Goal: Information Seeking & Learning: Check status

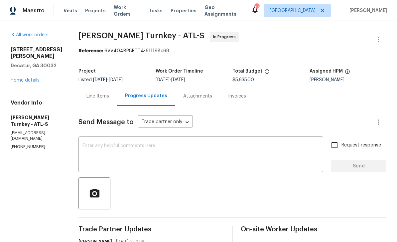
click at [25, 78] on link "Home details" at bounding box center [25, 80] width 29 height 5
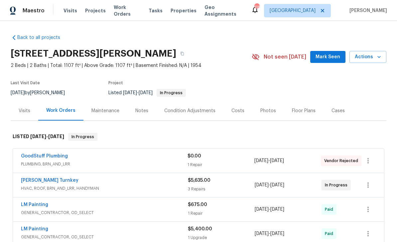
click at [119, 10] on span "Work Orders" at bounding box center [127, 10] width 27 height 13
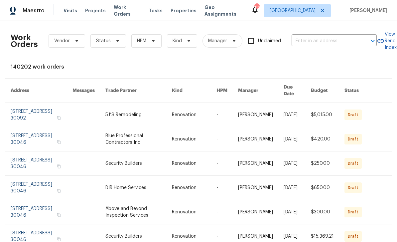
click at [64, 10] on span "Visits" at bounding box center [71, 10] width 14 height 7
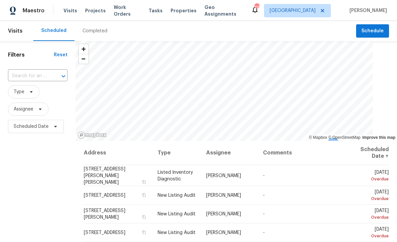
click at [42, 77] on input "text" at bounding box center [28, 76] width 41 height 10
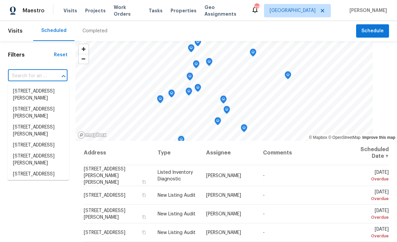
paste input "318 Kelly St SE, Atlanta, GA 30312"
type input "318 Kelly St SE, Atlanta, GA 30312"
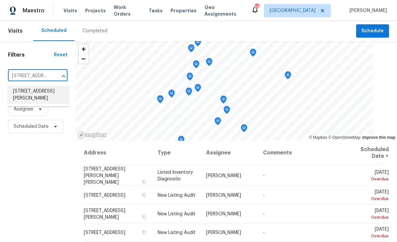
click at [28, 92] on li "318 Kelly St SE, Atlanta, GA 30312" at bounding box center [39, 95] width 62 height 18
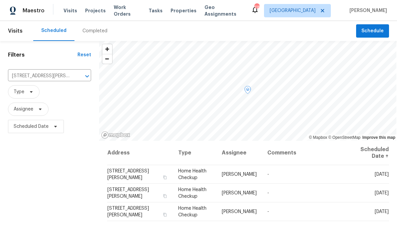
click at [0, 0] on icon at bounding box center [0, 0] width 0 height 0
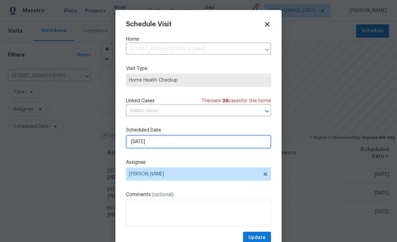
click at [226, 142] on input "9/28/2025" at bounding box center [198, 141] width 145 height 13
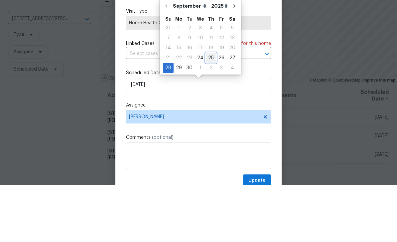
click at [209, 110] on div "25" at bounding box center [211, 114] width 10 height 9
type input "9/25/2025"
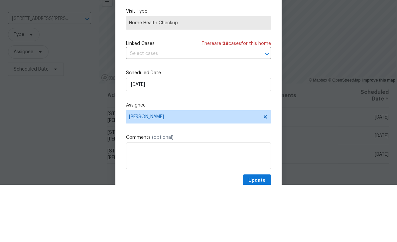
scroll to position [21, 0]
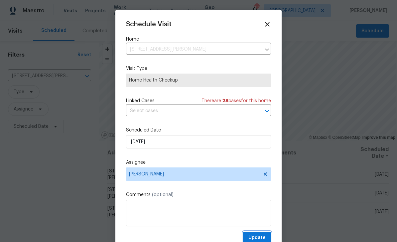
click at [269, 236] on button "Update" at bounding box center [257, 238] width 28 height 12
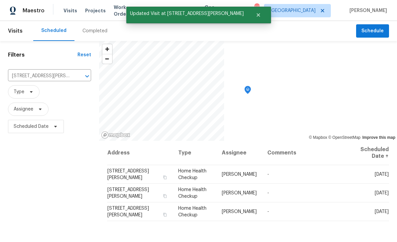
scroll to position [0, 0]
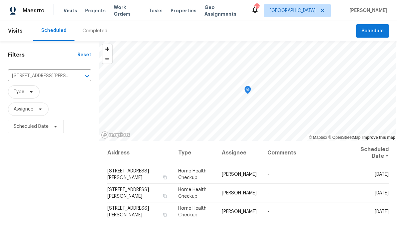
click at [116, 13] on span "Work Orders" at bounding box center [127, 10] width 27 height 13
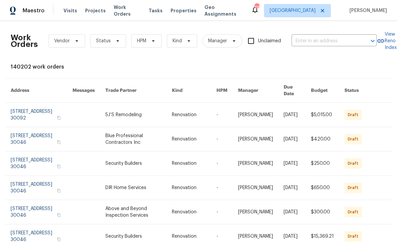
click at [117, 11] on span "Work Orders" at bounding box center [127, 10] width 27 height 13
click at [115, 40] on icon at bounding box center [117, 40] width 5 height 5
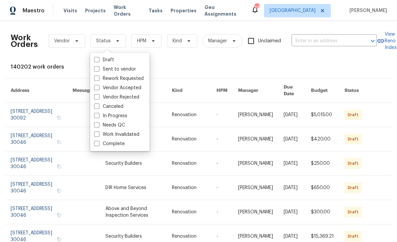
click at [98, 114] on span at bounding box center [96, 115] width 5 height 5
click at [98, 114] on input "In Progress" at bounding box center [96, 114] width 4 height 4
checkbox input "true"
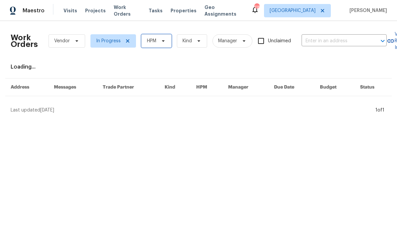
click at [161, 43] on icon at bounding box center [163, 40] width 5 height 5
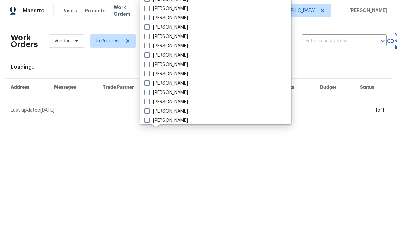
scroll to position [211, 0]
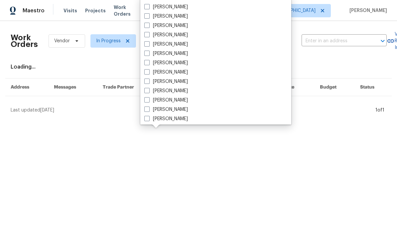
click at [180, 99] on label "[PERSON_NAME]" at bounding box center [166, 100] width 44 height 7
click at [149, 99] on input "[PERSON_NAME]" at bounding box center [146, 99] width 4 height 4
checkbox input "true"
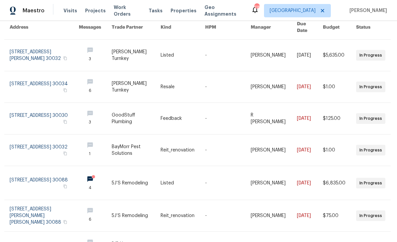
scroll to position [64, 1]
click at [112, 76] on link at bounding box center [95, 86] width 33 height 31
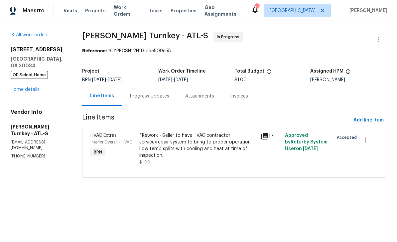
click at [142, 97] on div "Progress Updates" at bounding box center [149, 96] width 39 height 7
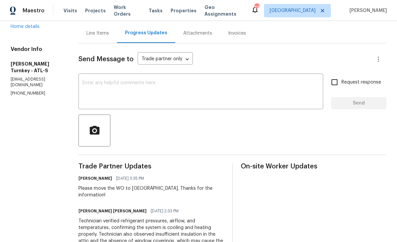
scroll to position [58, 0]
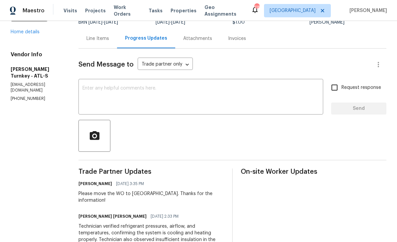
click at [95, 41] on div "Line Items" at bounding box center [98, 38] width 23 height 7
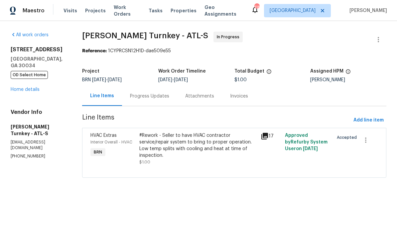
click at [268, 136] on icon at bounding box center [265, 136] width 7 height 7
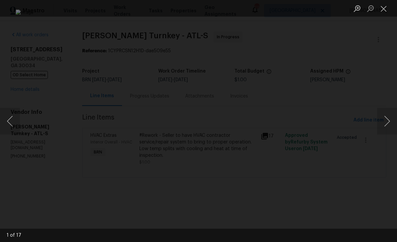
click at [388, 123] on button "Next image" at bounding box center [387, 121] width 20 height 27
click at [388, 126] on button "Next image" at bounding box center [387, 121] width 20 height 27
click at [385, 124] on button "Next image" at bounding box center [387, 121] width 20 height 27
click at [386, 125] on button "Next image" at bounding box center [387, 121] width 20 height 27
click at [387, 121] on button "Next image" at bounding box center [387, 121] width 20 height 27
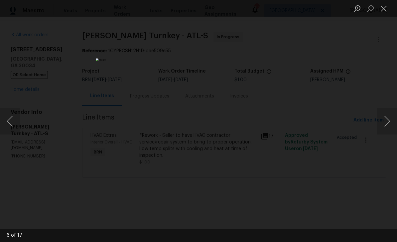
click at [389, 124] on button "Next image" at bounding box center [387, 121] width 20 height 27
click at [388, 124] on button "Next image" at bounding box center [387, 121] width 20 height 27
click at [387, 127] on button "Next image" at bounding box center [387, 121] width 20 height 27
click at [14, 120] on button "Previous image" at bounding box center [10, 121] width 20 height 27
click at [388, 127] on button "Next image" at bounding box center [387, 121] width 20 height 27
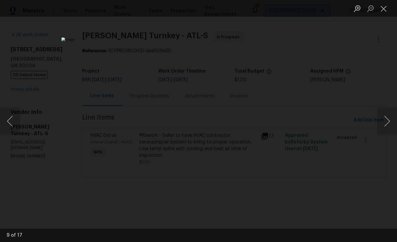
click at [388, 128] on button "Next image" at bounding box center [387, 121] width 20 height 27
click at [387, 125] on button "Next image" at bounding box center [387, 121] width 20 height 27
click at [387, 126] on button "Next image" at bounding box center [387, 121] width 20 height 27
click at [387, 127] on button "Next image" at bounding box center [387, 121] width 20 height 27
click at [387, 126] on button "Next image" at bounding box center [387, 121] width 20 height 27
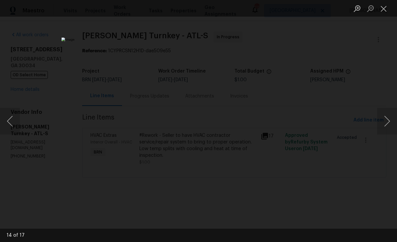
click at [9, 122] on button "Previous image" at bounding box center [10, 121] width 20 height 27
click at [388, 128] on button "Next image" at bounding box center [387, 121] width 20 height 27
click at [389, 129] on button "Next image" at bounding box center [387, 121] width 20 height 27
click at [388, 125] on button "Next image" at bounding box center [387, 121] width 20 height 27
click at [387, 125] on button "Next image" at bounding box center [387, 121] width 20 height 27
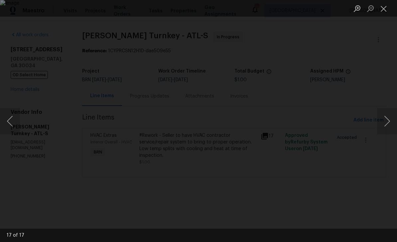
click at [388, 122] on button "Next image" at bounding box center [387, 121] width 20 height 27
click at [384, 9] on button "Close lightbox" at bounding box center [383, 9] width 13 height 12
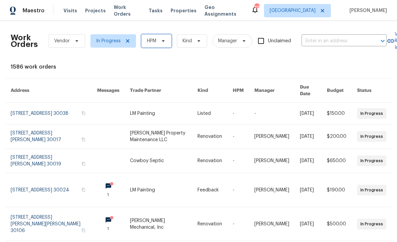
click at [160, 41] on span at bounding box center [162, 40] width 7 height 5
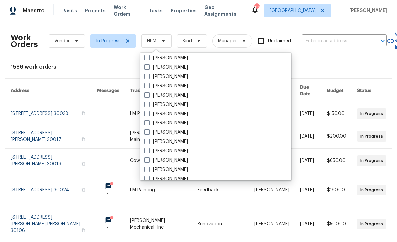
scroll to position [217, 0]
click at [180, 149] on label "[PERSON_NAME]" at bounding box center [166, 150] width 44 height 7
click at [149, 149] on input "[PERSON_NAME]" at bounding box center [146, 149] width 4 height 4
checkbox input "true"
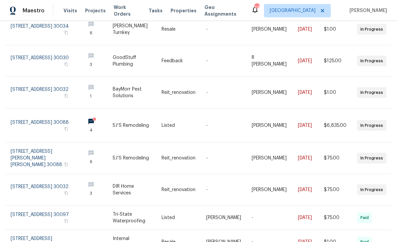
scroll to position [121, 0]
click at [68, 94] on icon "button" at bounding box center [66, 96] width 4 height 4
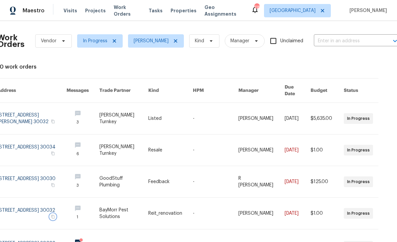
scroll to position [0, 13]
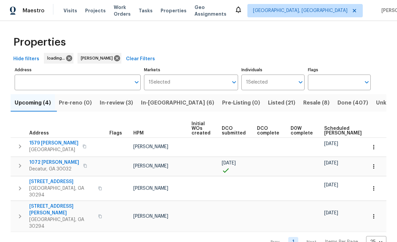
click at [122, 105] on span "In-review (3)" at bounding box center [116, 102] width 33 height 9
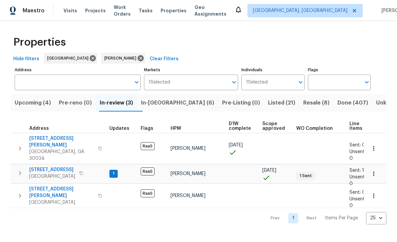
click at [46, 166] on span "[STREET_ADDRESS]" at bounding box center [52, 169] width 46 height 7
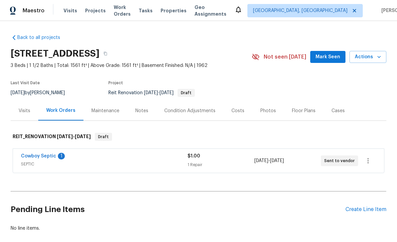
click at [36, 157] on link "Cowboy Septic" at bounding box center [38, 156] width 35 height 5
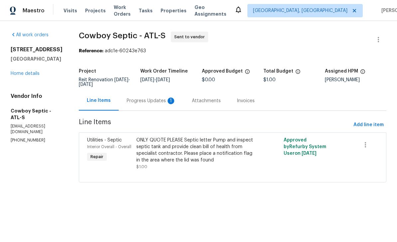
click at [165, 103] on div "Progress Updates 1" at bounding box center [151, 100] width 49 height 7
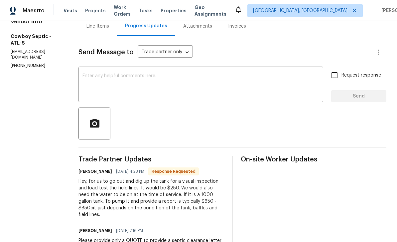
scroll to position [74, 0]
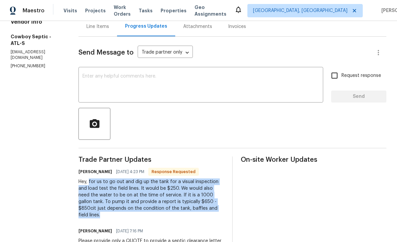
copy div "for us to go out and dig up the tank for a visual inspection and load test the …"
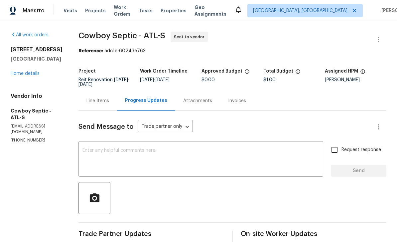
scroll to position [0, 0]
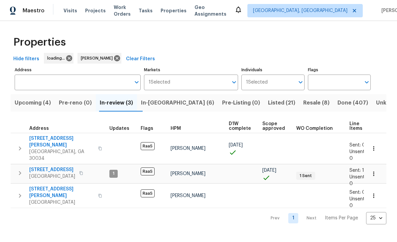
click at [33, 105] on span "Upcoming (4)" at bounding box center [33, 102] width 36 height 9
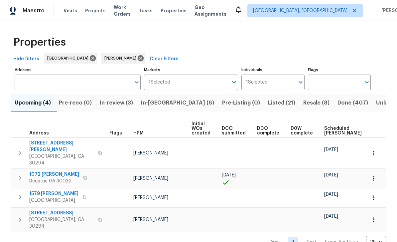
click at [329, 133] on span "Scheduled COE" at bounding box center [343, 130] width 38 height 9
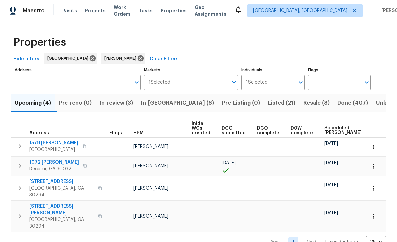
click at [179, 105] on button "In-reno (6)" at bounding box center [177, 102] width 81 height 17
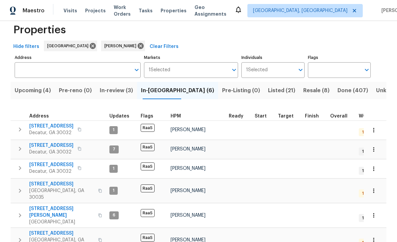
scroll to position [12, 0]
click at [303, 92] on span "Resale (8)" at bounding box center [316, 90] width 26 height 9
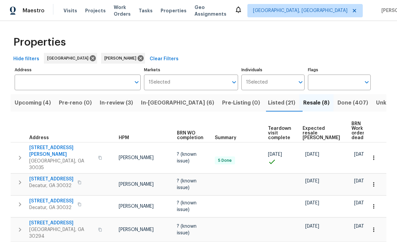
click at [268, 102] on span "Listed (21)" at bounding box center [281, 102] width 27 height 9
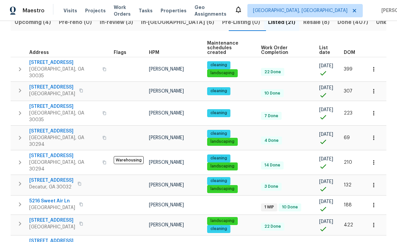
scroll to position [76, 0]
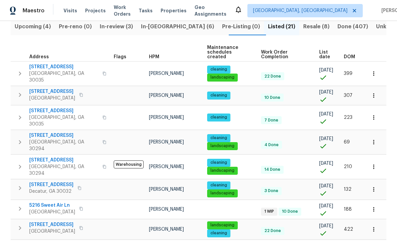
click at [48, 64] on span "4128 Snapfinger Way" at bounding box center [63, 67] width 69 height 7
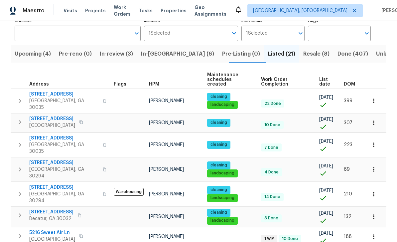
scroll to position [48, 0]
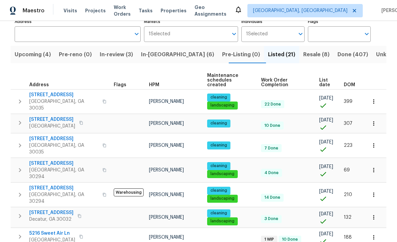
click at [171, 56] on span "In-reno (6)" at bounding box center [177, 54] width 73 height 9
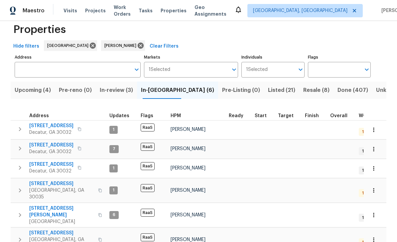
scroll to position [12, 0]
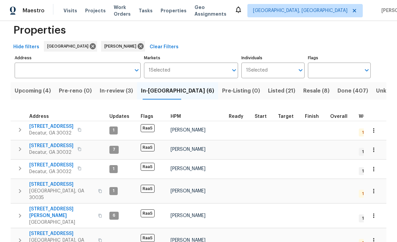
click at [45, 145] on span "[STREET_ADDRESS]" at bounding box center [51, 145] width 44 height 7
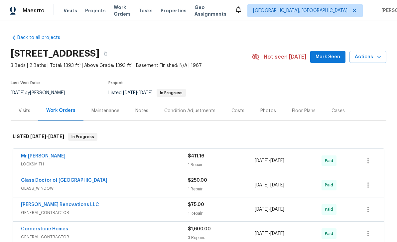
click at [273, 111] on div "Photos" at bounding box center [269, 111] width 32 height 20
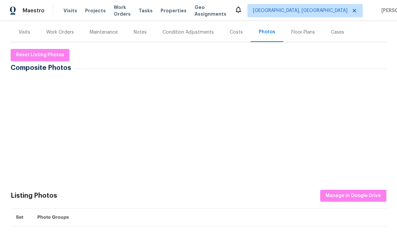
scroll to position [82, 0]
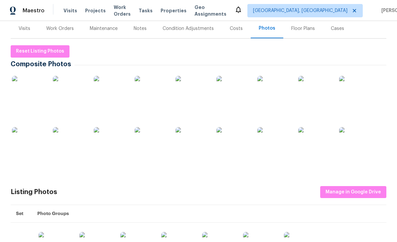
click at [35, 89] on img at bounding box center [28, 92] width 33 height 33
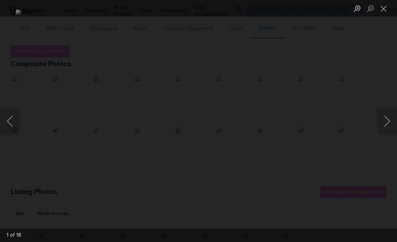
click at [387, 123] on button "Next image" at bounding box center [387, 121] width 20 height 27
click at [387, 118] on button "Next image" at bounding box center [387, 121] width 20 height 27
click at [389, 121] on button "Next image" at bounding box center [387, 121] width 20 height 27
click at [389, 123] on button "Next image" at bounding box center [387, 121] width 20 height 27
click at [388, 123] on button "Next image" at bounding box center [387, 121] width 20 height 27
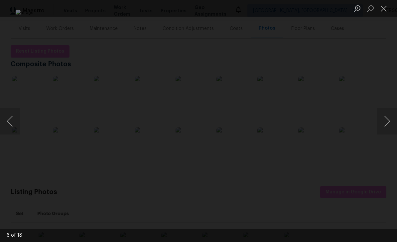
click at [389, 122] on button "Next image" at bounding box center [387, 121] width 20 height 27
click at [391, 122] on button "Next image" at bounding box center [387, 121] width 20 height 27
click at [386, 123] on button "Next image" at bounding box center [387, 121] width 20 height 27
click at [387, 122] on button "Next image" at bounding box center [387, 121] width 20 height 27
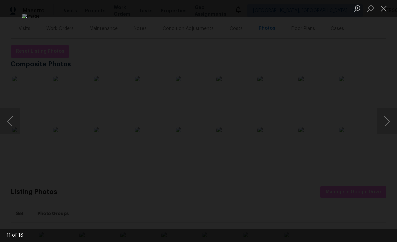
click at [388, 121] on button "Next image" at bounding box center [387, 121] width 20 height 27
click at [389, 120] on button "Next image" at bounding box center [387, 121] width 20 height 27
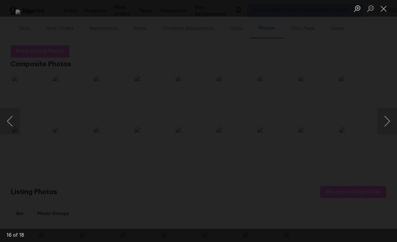
click at [389, 119] on button "Next image" at bounding box center [387, 121] width 20 height 27
click at [390, 119] on button "Next image" at bounding box center [387, 121] width 20 height 27
click at [389, 120] on button "Next image" at bounding box center [387, 121] width 20 height 27
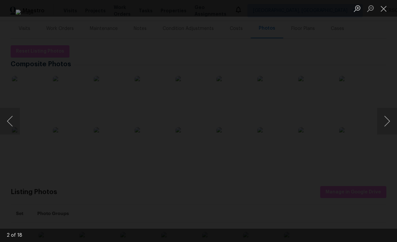
click at [386, 7] on button "Close lightbox" at bounding box center [383, 9] width 13 height 12
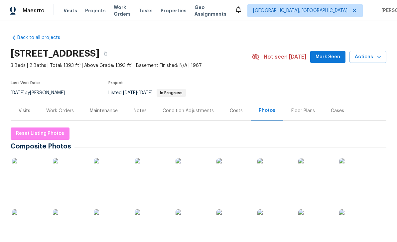
scroll to position [0, 0]
click at [143, 109] on div "Notes" at bounding box center [140, 110] width 13 height 7
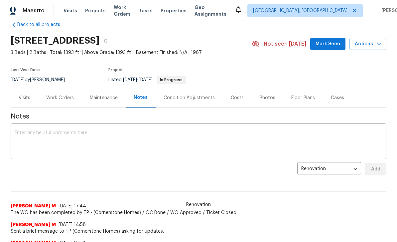
scroll to position [9, 0]
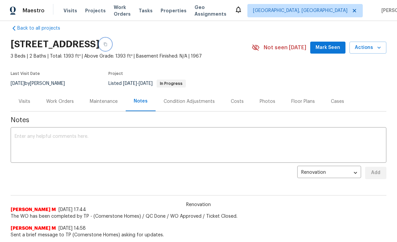
click at [107, 44] on icon "button" at bounding box center [105, 44] width 4 height 4
click at [107, 45] on icon "button" at bounding box center [105, 44] width 4 height 4
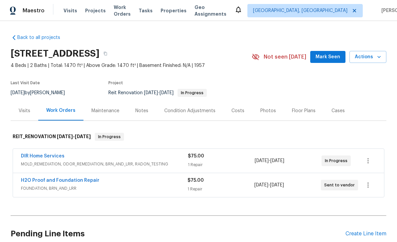
click at [44, 158] on link "DIR Home Services" at bounding box center [43, 156] width 44 height 5
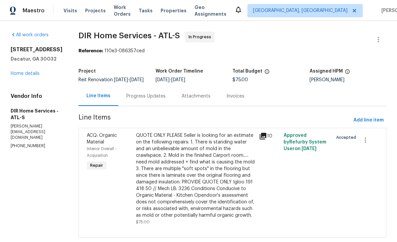
click at [165, 99] on div "Progress Updates" at bounding box center [145, 96] width 39 height 7
